Goal: Transaction & Acquisition: Purchase product/service

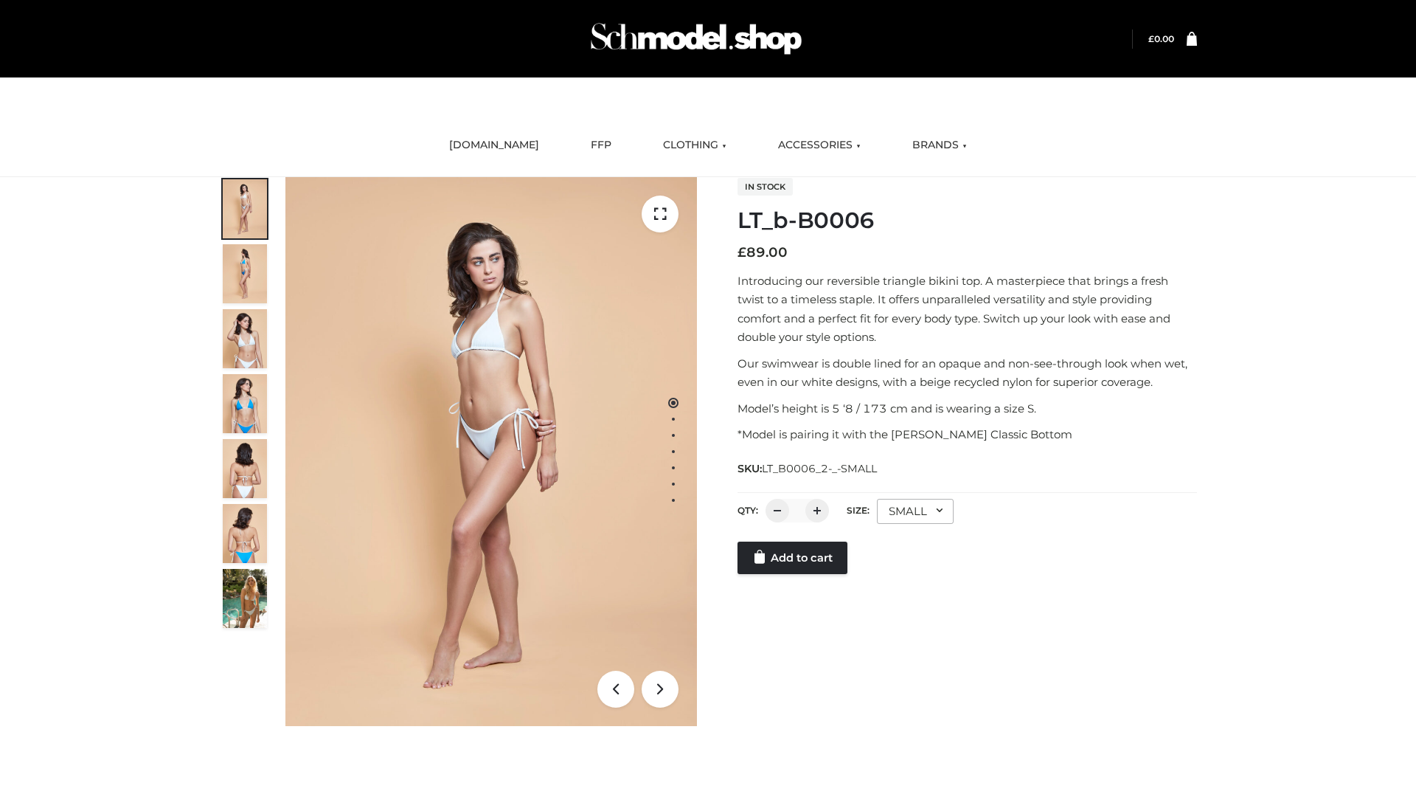
click at [794, 558] on link "Add to cart" at bounding box center [793, 557] width 110 height 32
